Goal: Information Seeking & Learning: Learn about a topic

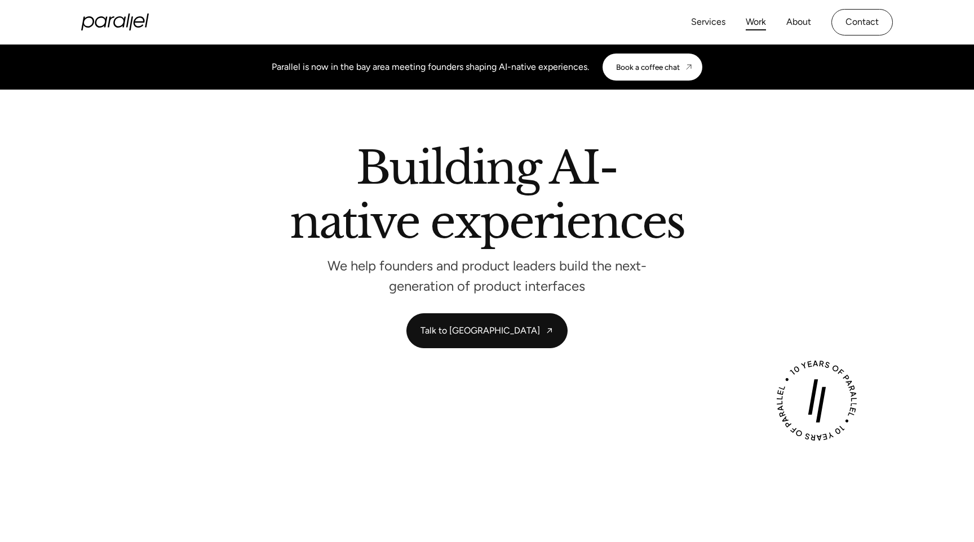
click at [758, 26] on link "Work" at bounding box center [755, 22] width 20 height 16
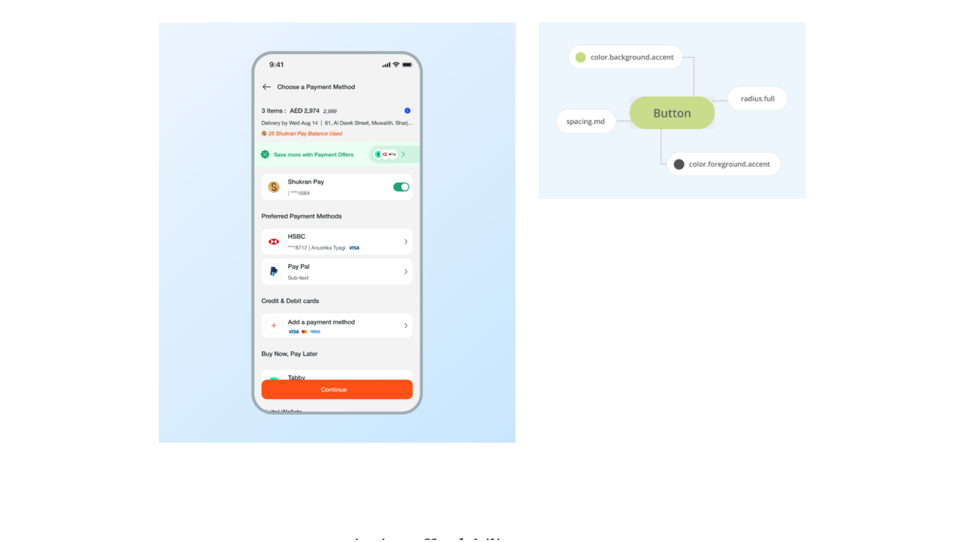
scroll to position [2688, 0]
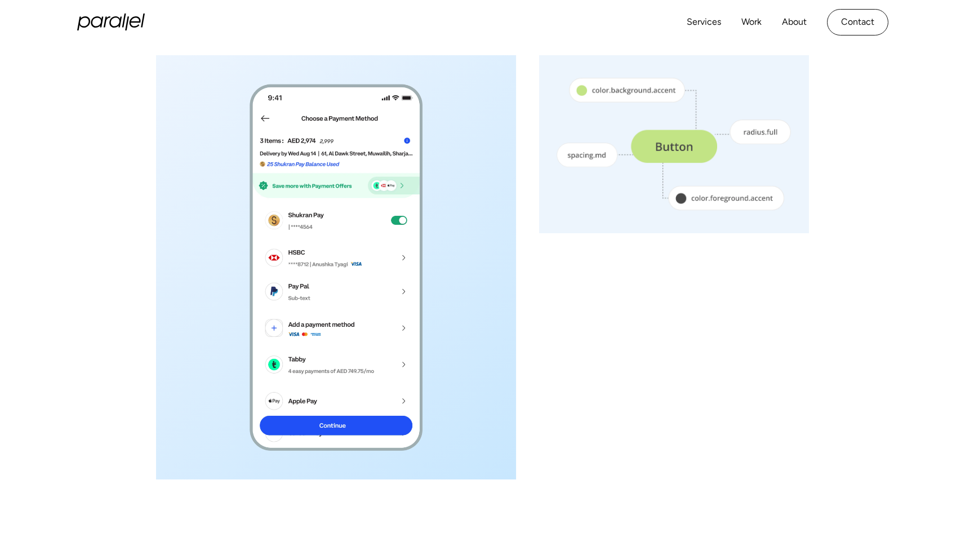
click at [816, 433] on div "Tailored demos on demand for every market We helped design a white-labelled dem…" at bounding box center [482, 198] width 965 height 570
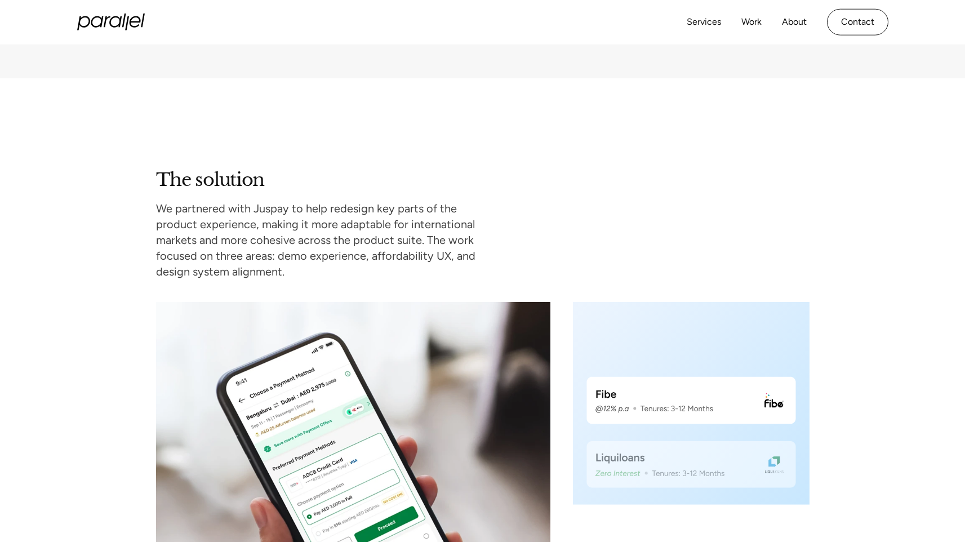
scroll to position [1547, 0]
